Goal: Transaction & Acquisition: Purchase product/service

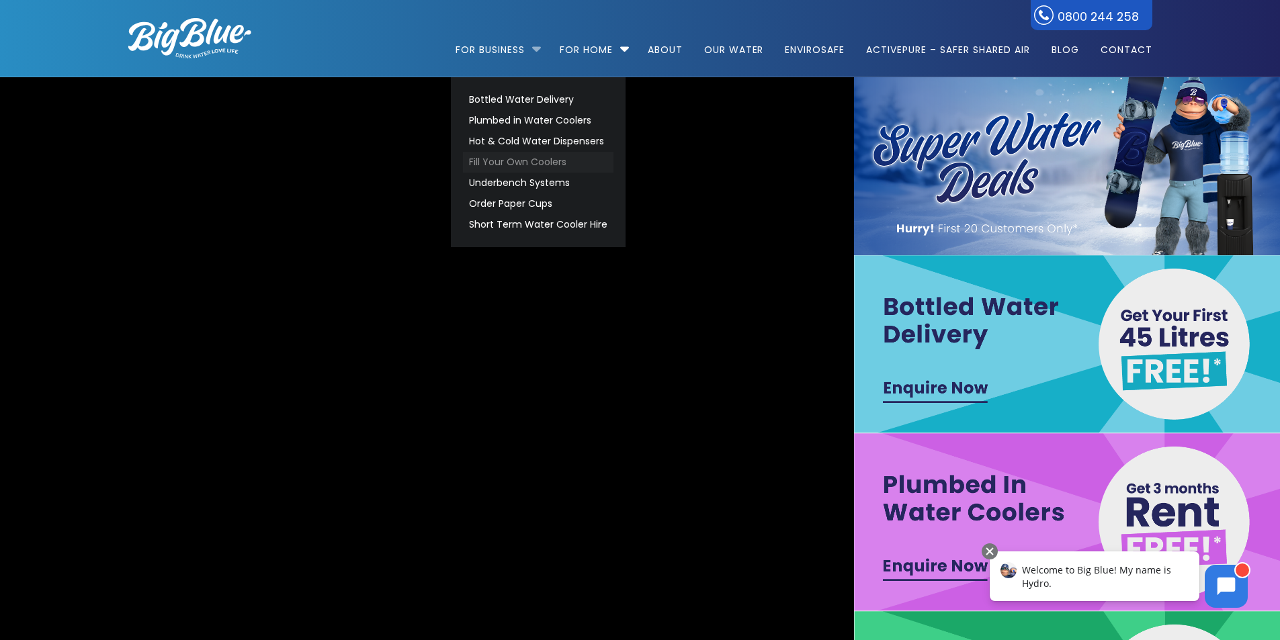
click at [506, 153] on link "Fill Your Own Coolers" at bounding box center [538, 162] width 150 height 21
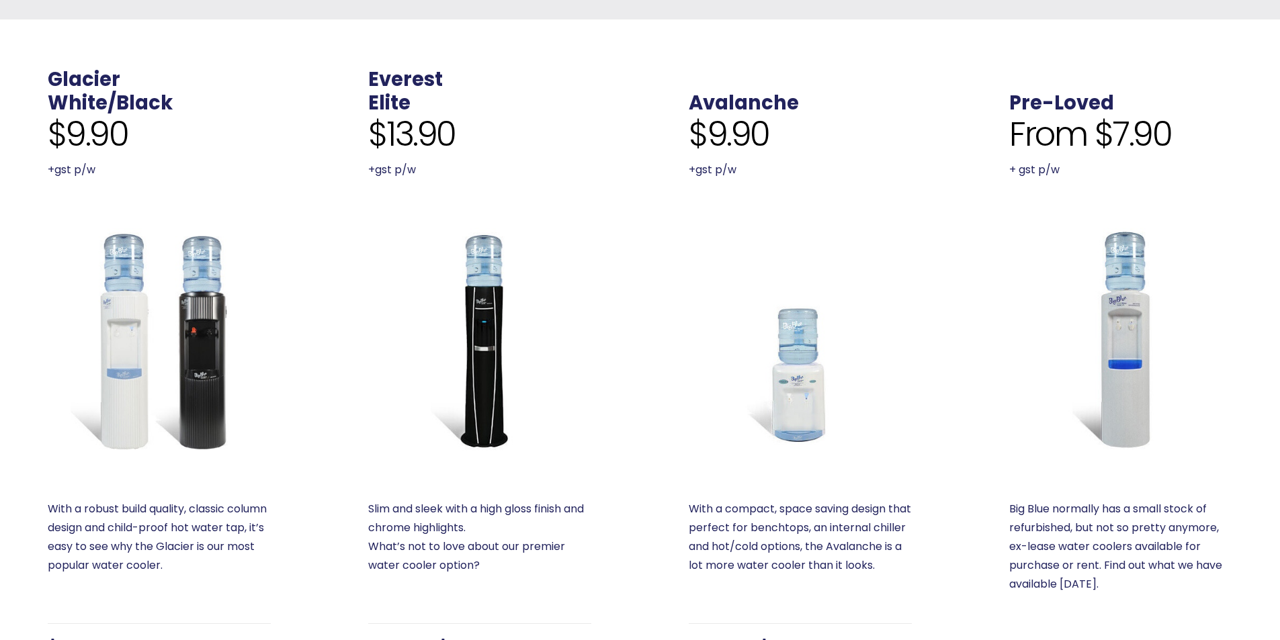
click at [124, 353] on img at bounding box center [159, 339] width 223 height 223
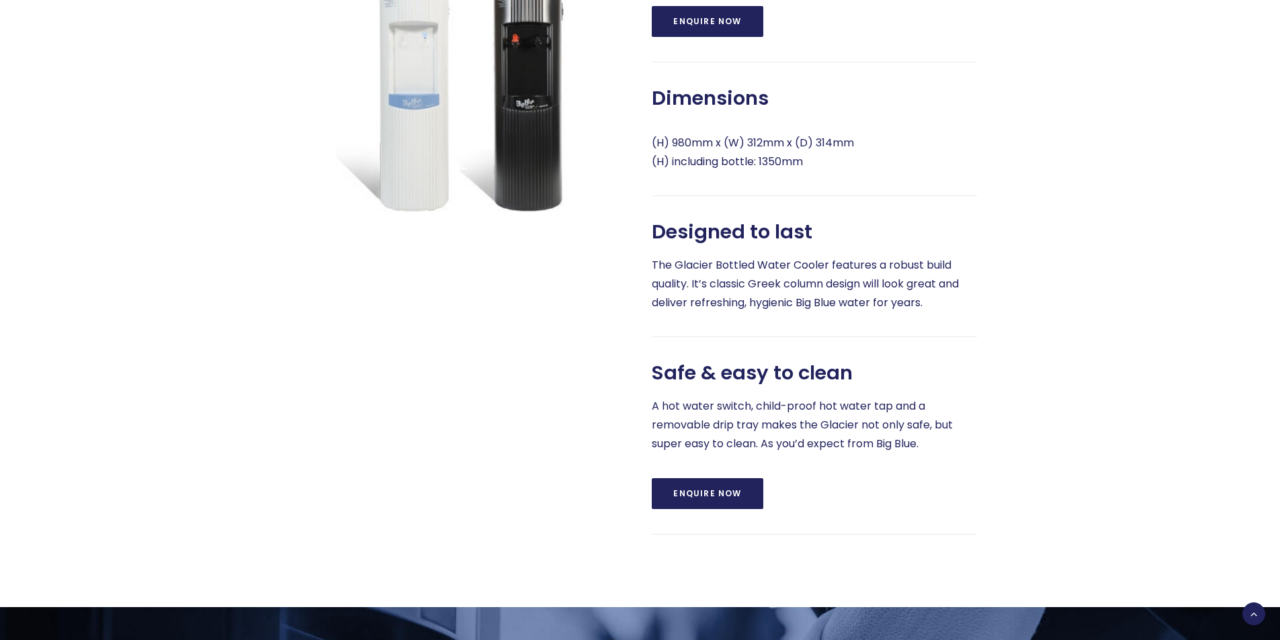
scroll to position [430, 0]
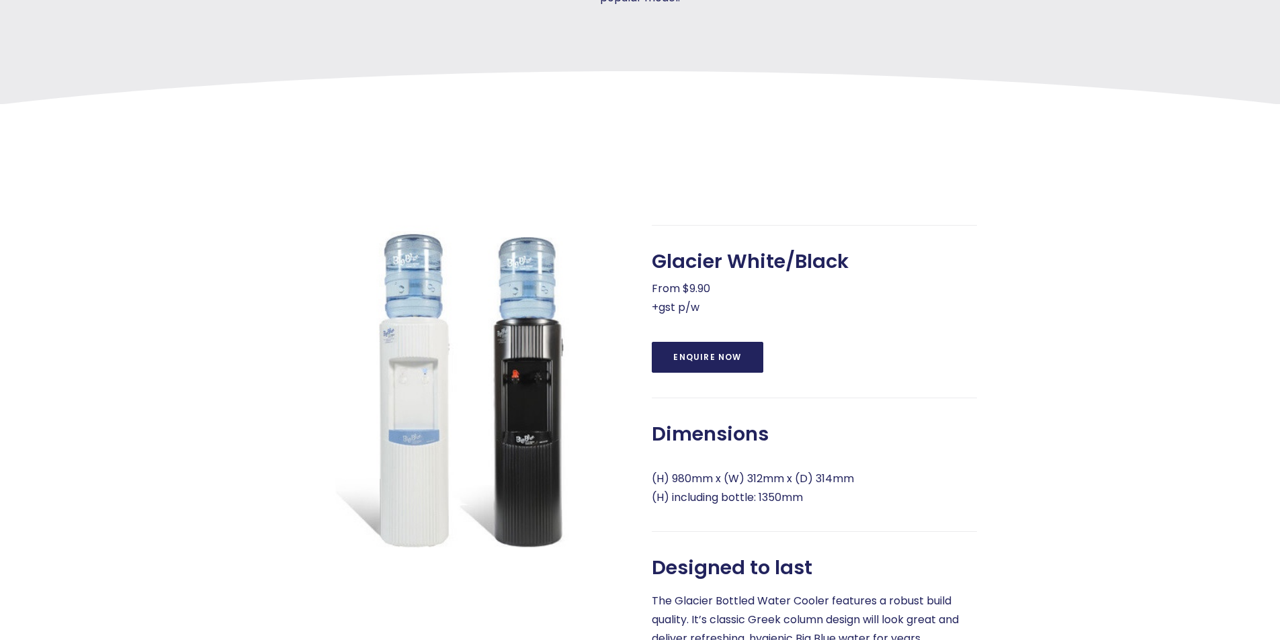
drag, startPoint x: 535, startPoint y: 351, endPoint x: 453, endPoint y: 408, distance: 99.5
click at [501, 230] on img at bounding box center [464, 387] width 325 height 325
